Goal: Book appointment/travel/reservation

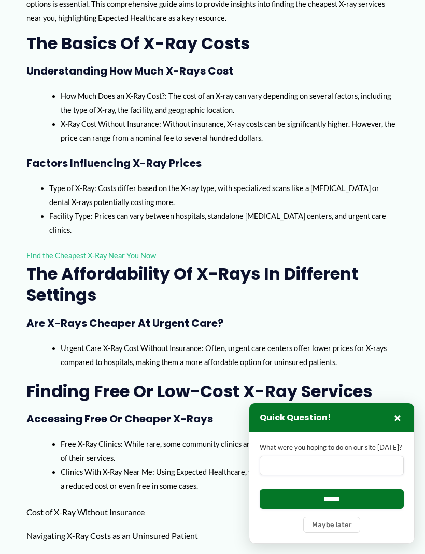
scroll to position [500, 0]
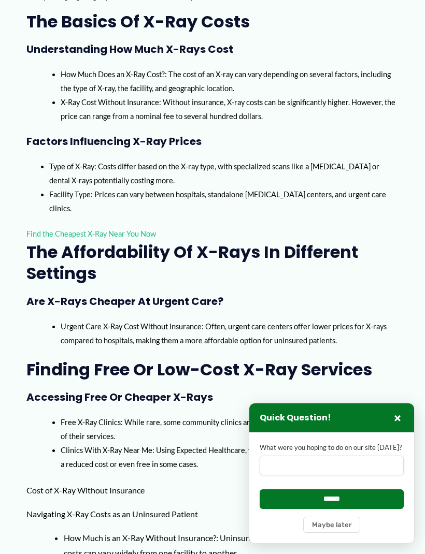
click at [403, 424] on button "×" at bounding box center [397, 418] width 12 height 12
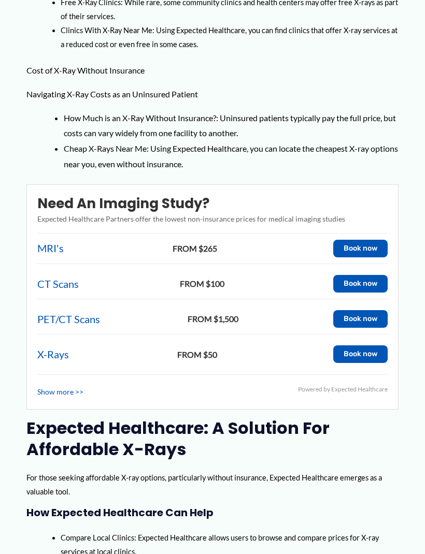
scroll to position [920, 0]
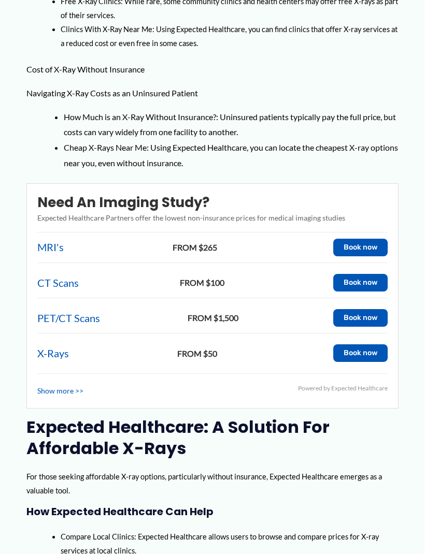
click at [363, 345] on button "Book now" at bounding box center [360, 354] width 54 height 18
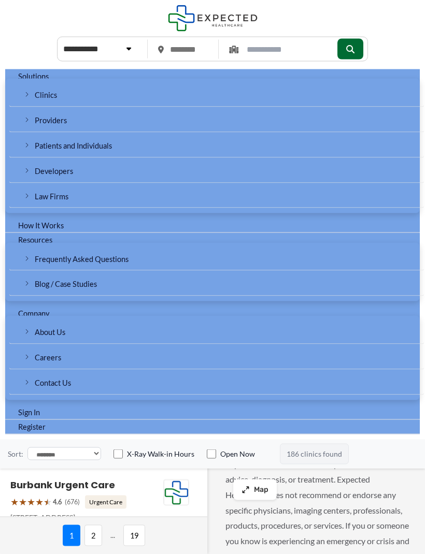
scroll to position [650, 0]
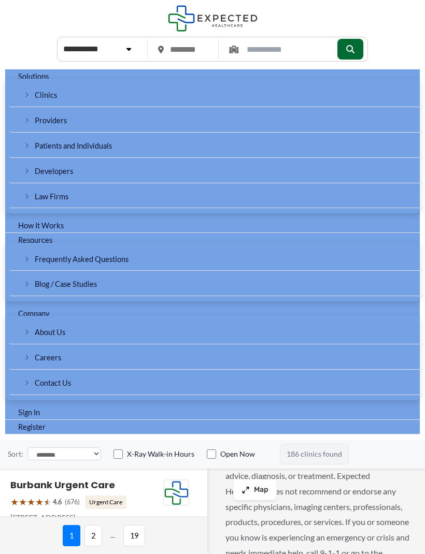
click at [266, 487] on span "Map" at bounding box center [261, 490] width 15 height 9
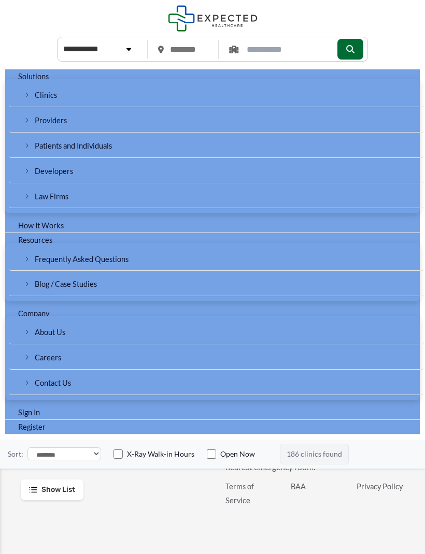
scroll to position [752, 0]
click at [54, 488] on span "Show List" at bounding box center [58, 490] width 34 height 9
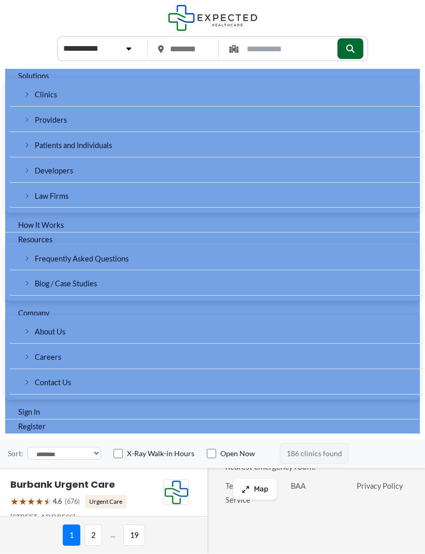
scroll to position [0, 0]
click at [185, 50] on input "text" at bounding box center [189, 49] width 47 height 20
type input "*****"
click at [125, 41] on select "**********" at bounding box center [100, 49] width 83 height 19
select select "********"
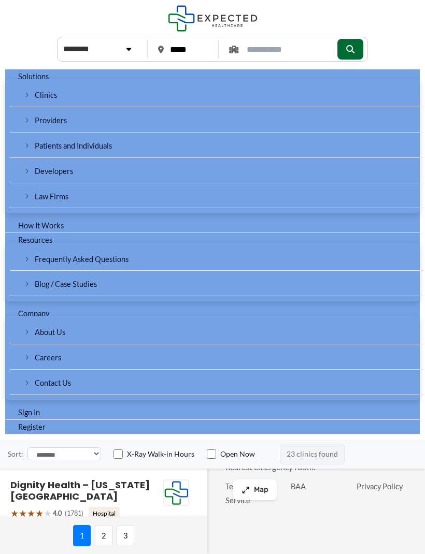
click at [349, 40] on button "submit" at bounding box center [350, 49] width 26 height 21
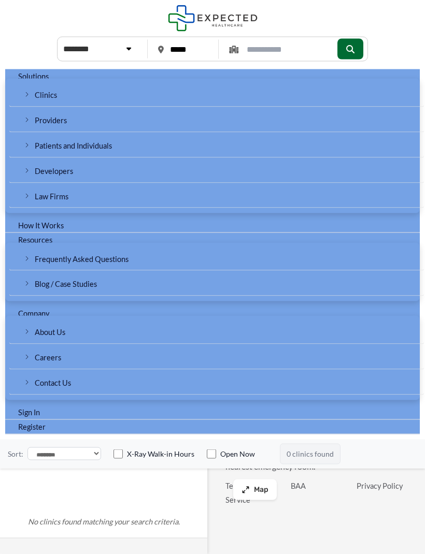
scroll to position [752, 0]
click at [267, 482] on button "Map" at bounding box center [255, 490] width 44 height 21
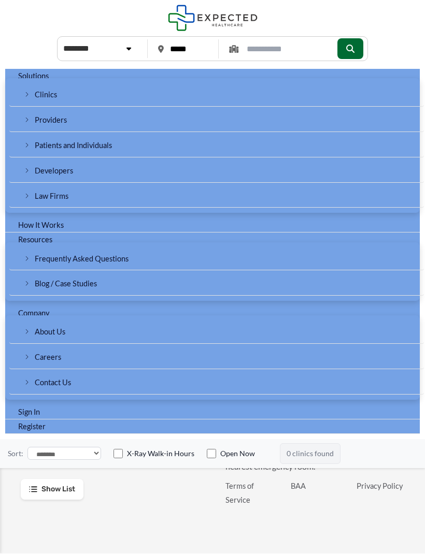
click at [194, 507] on div "We're on a mission to help you get care. Facebook LinkedIn X Copyright © 2025 E…" at bounding box center [213, 412] width 394 height 271
click at [79, 77] on link "Solutions" at bounding box center [212, 76] width 415 height 15
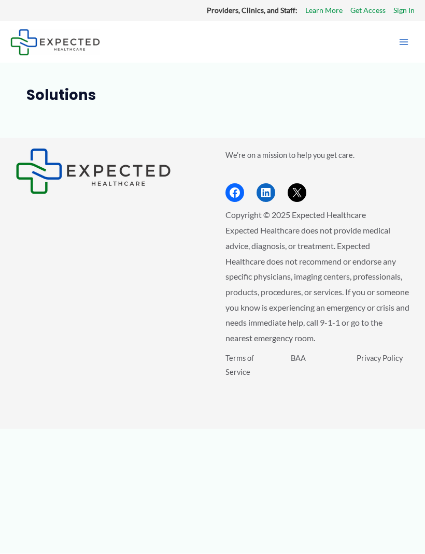
click at [64, 174] on img "Footer Widget 1" at bounding box center [93, 172] width 155 height 46
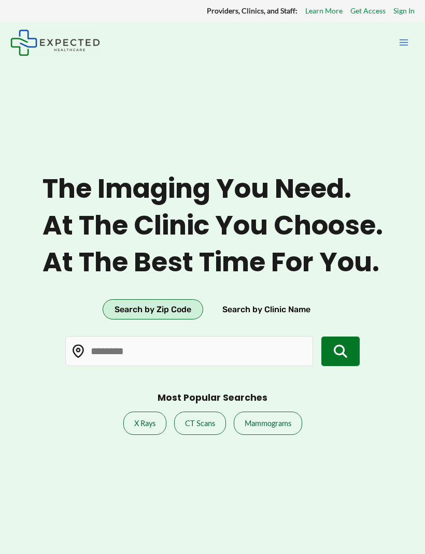
type input "*****"
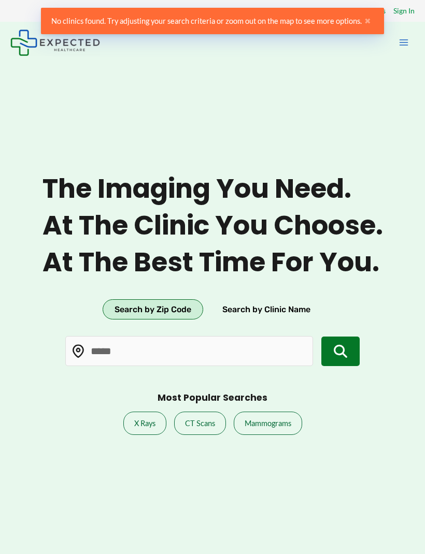
click at [152, 320] on button "Search by Zip Code" at bounding box center [153, 310] width 101 height 21
click at [351, 367] on button "submit" at bounding box center [340, 352] width 38 height 30
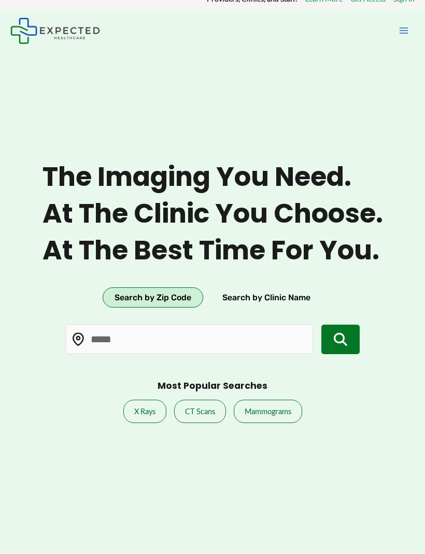
scroll to position [31, 0]
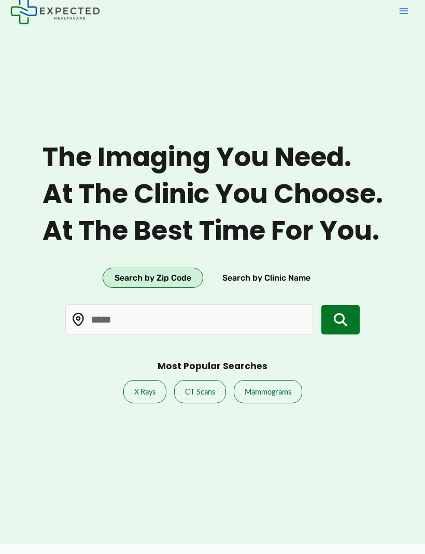
click at [135, 404] on link "X Rays" at bounding box center [144, 392] width 43 height 23
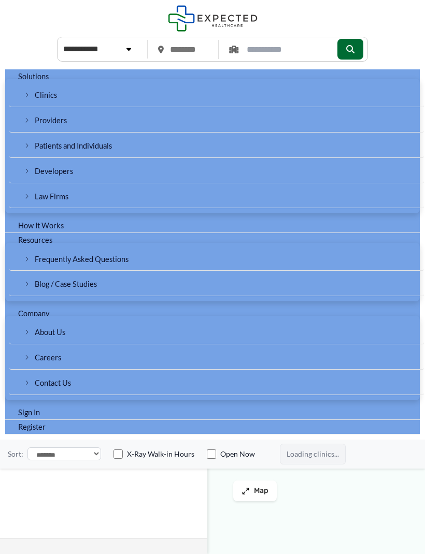
type input "*****"
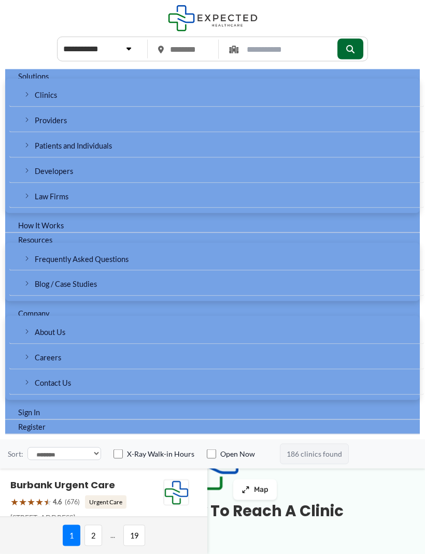
scroll to position [126, 0]
